Goal: Task Accomplishment & Management: Manage account settings

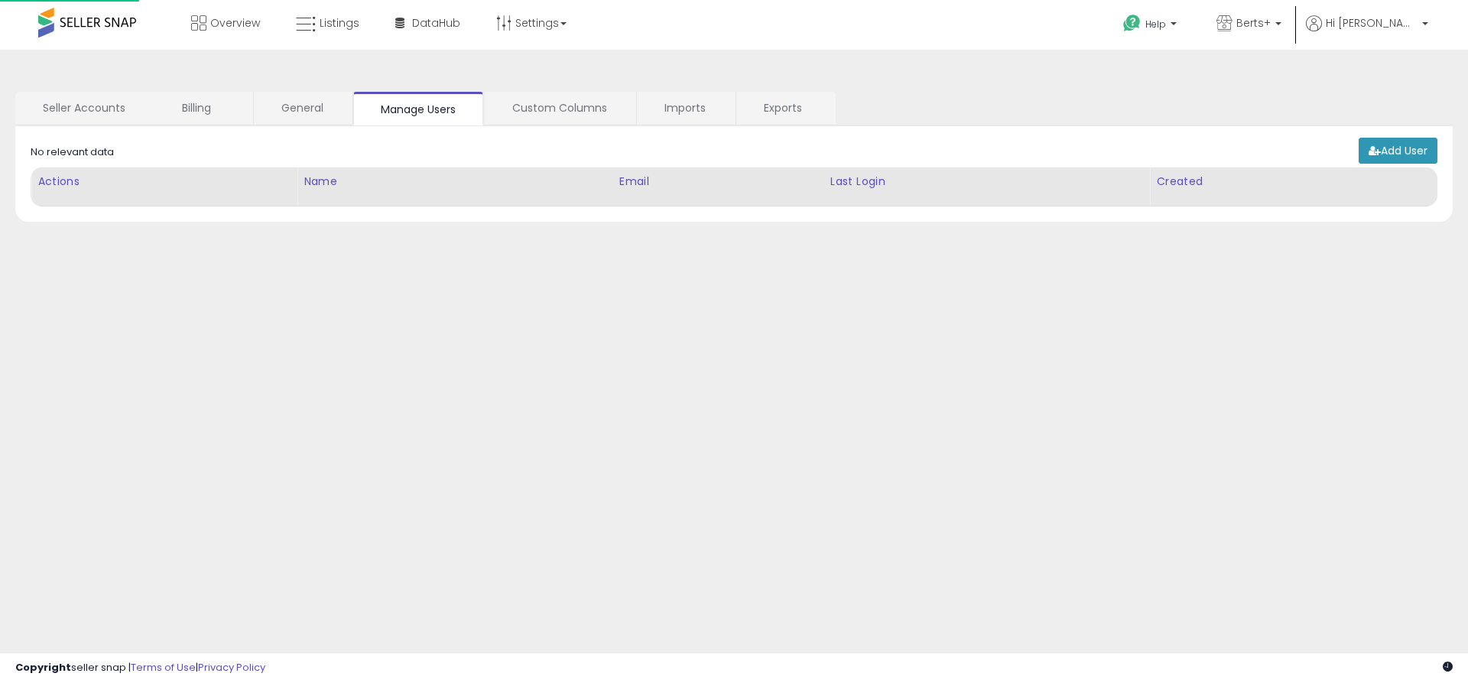
click at [785, 108] on link "Exports" at bounding box center [786, 108] width 98 height 32
click at [785, 109] on link "Exports" at bounding box center [786, 108] width 98 height 32
